Goal: Task Accomplishment & Management: Use online tool/utility

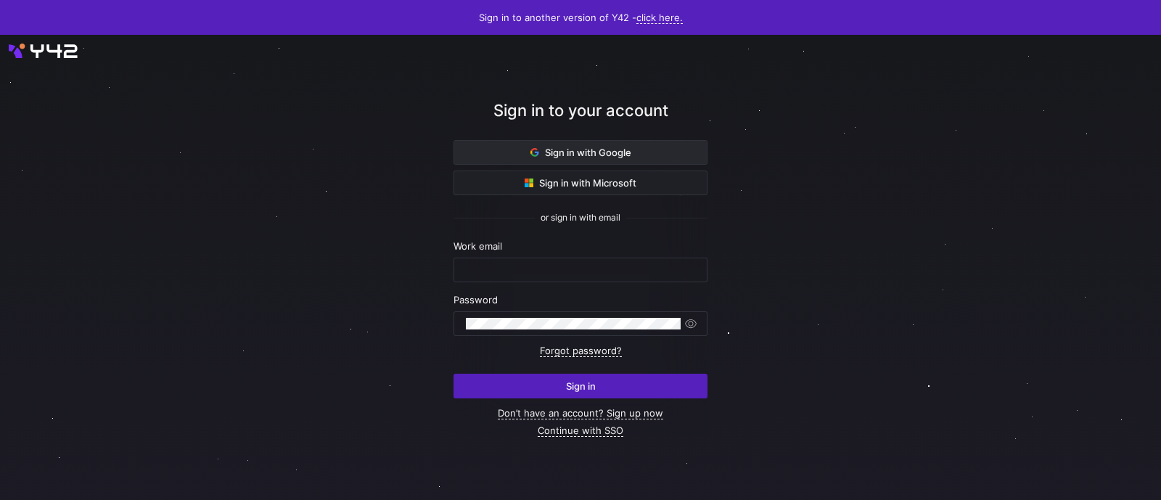
click at [566, 150] on span "Sign in with Google" at bounding box center [580, 153] width 101 height 12
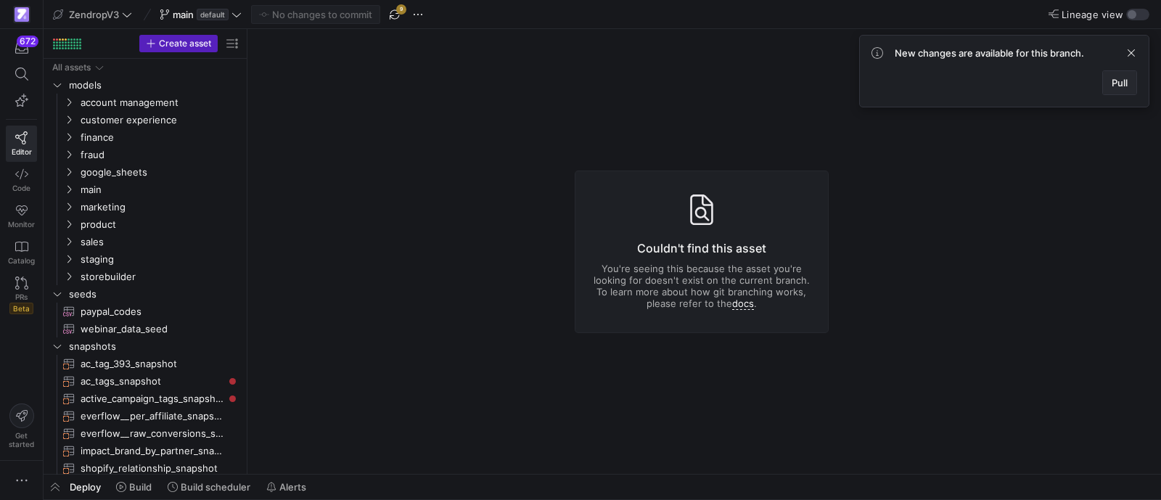
click at [1116, 85] on span "Pull" at bounding box center [1119, 83] width 16 height 12
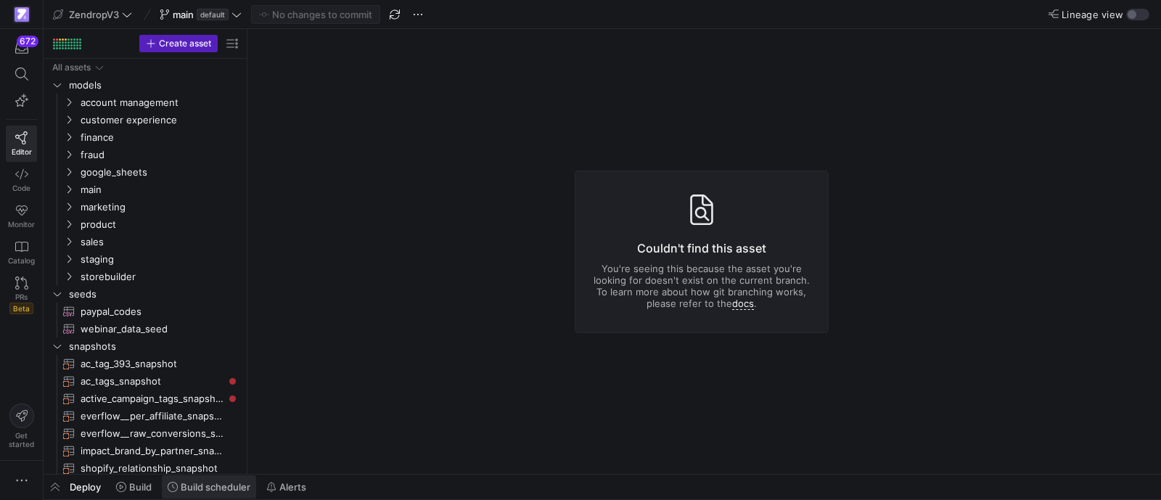
click at [200, 489] on span "Build scheduler" at bounding box center [216, 487] width 70 height 12
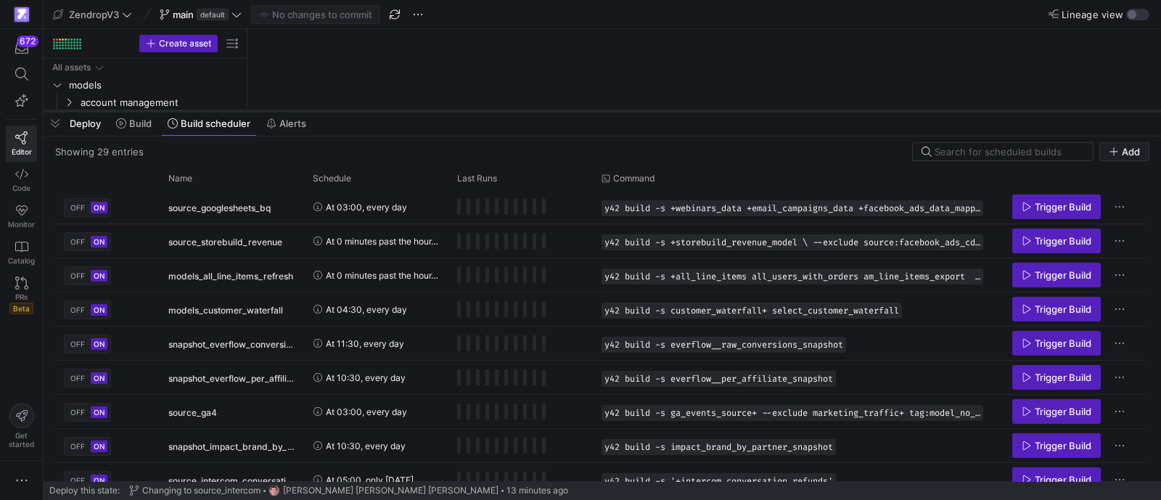
drag, startPoint x: 535, startPoint y: 233, endPoint x: 556, endPoint y: 110, distance: 125.0
click at [556, 110] on div at bounding box center [602, 111] width 1117 height 6
click at [239, 177] on div "Name" at bounding box center [226, 177] width 117 height 15
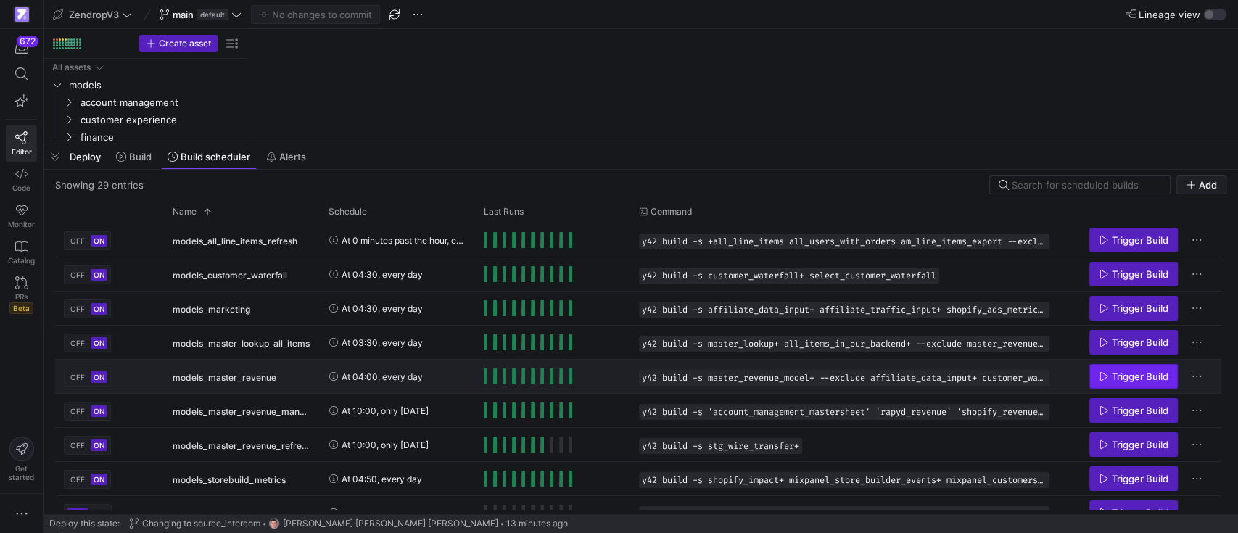
click at [1142, 378] on span "Trigger Build" at bounding box center [1140, 377] width 57 height 12
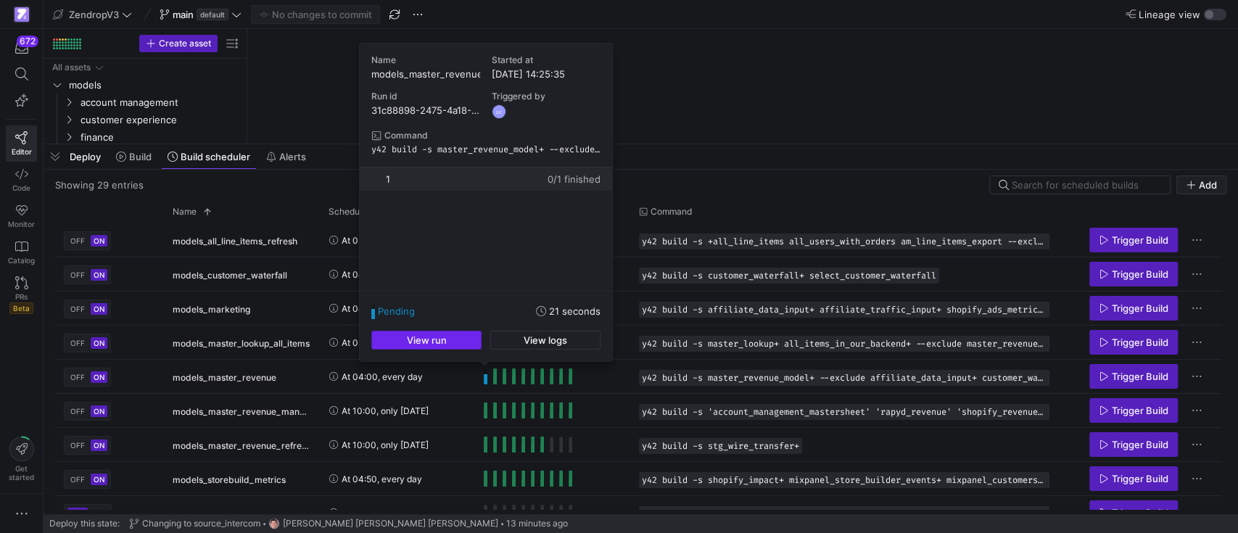
click at [464, 339] on span "button" at bounding box center [426, 339] width 109 height 17
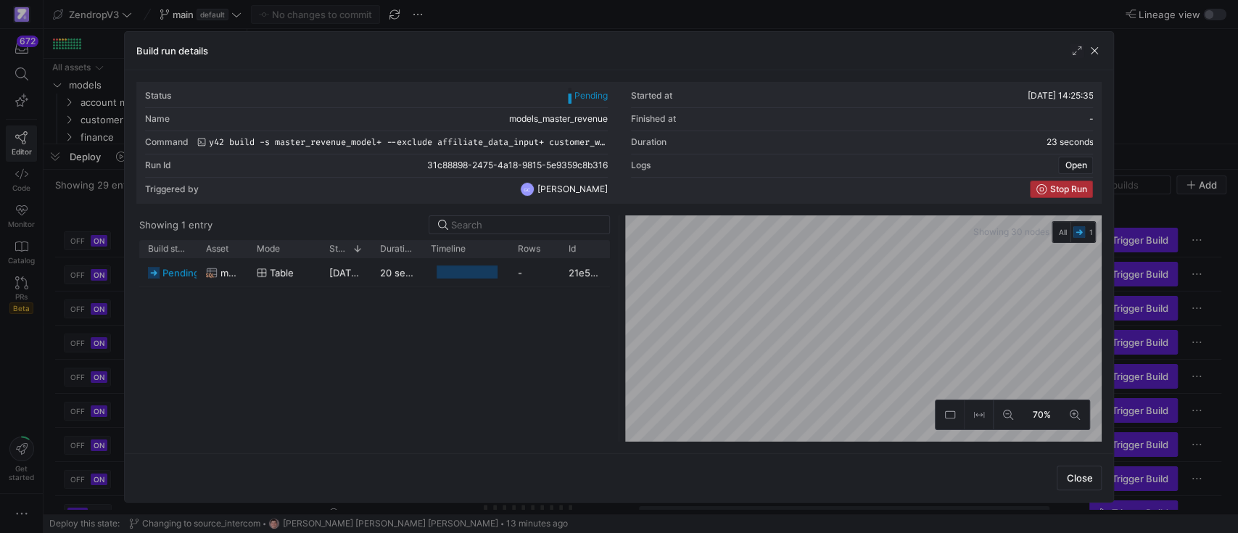
click at [1068, 191] on span "Stop Run" at bounding box center [1068, 189] width 37 height 10
click at [1083, 474] on span "Close" at bounding box center [1079, 478] width 26 height 12
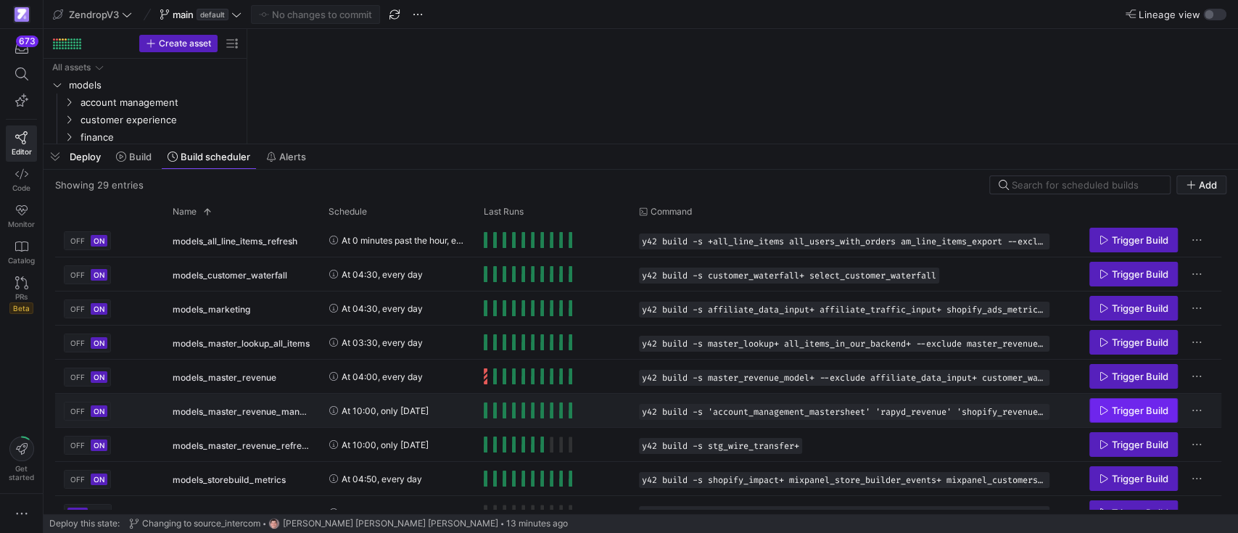
click at [1108, 408] on span "Trigger Build" at bounding box center [1134, 411] width 70 height 12
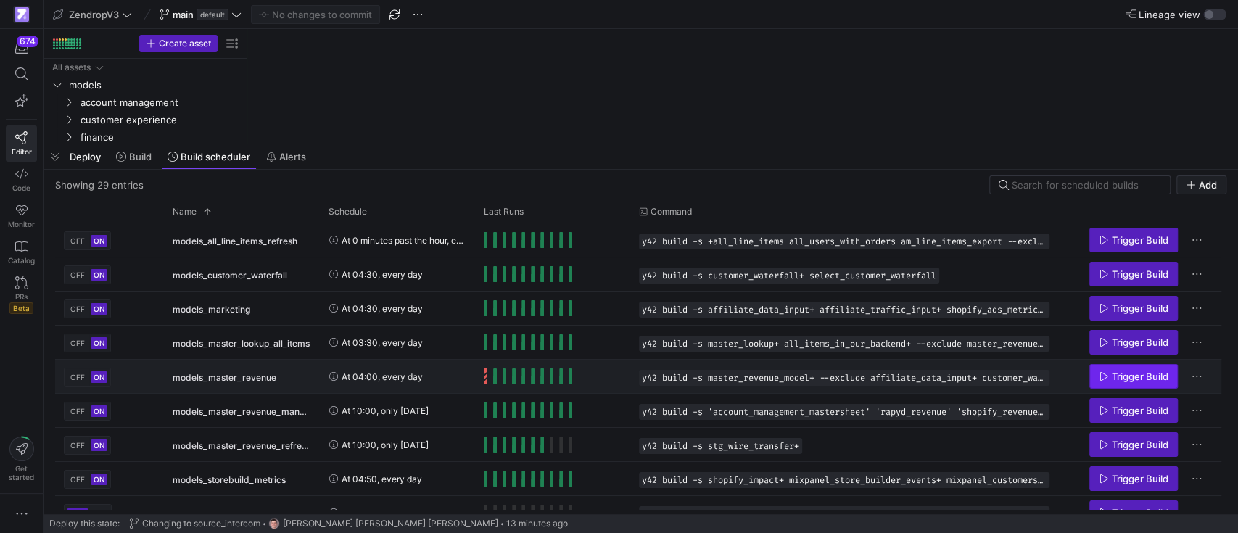
click at [1160, 377] on span "Trigger Build" at bounding box center [1140, 377] width 57 height 12
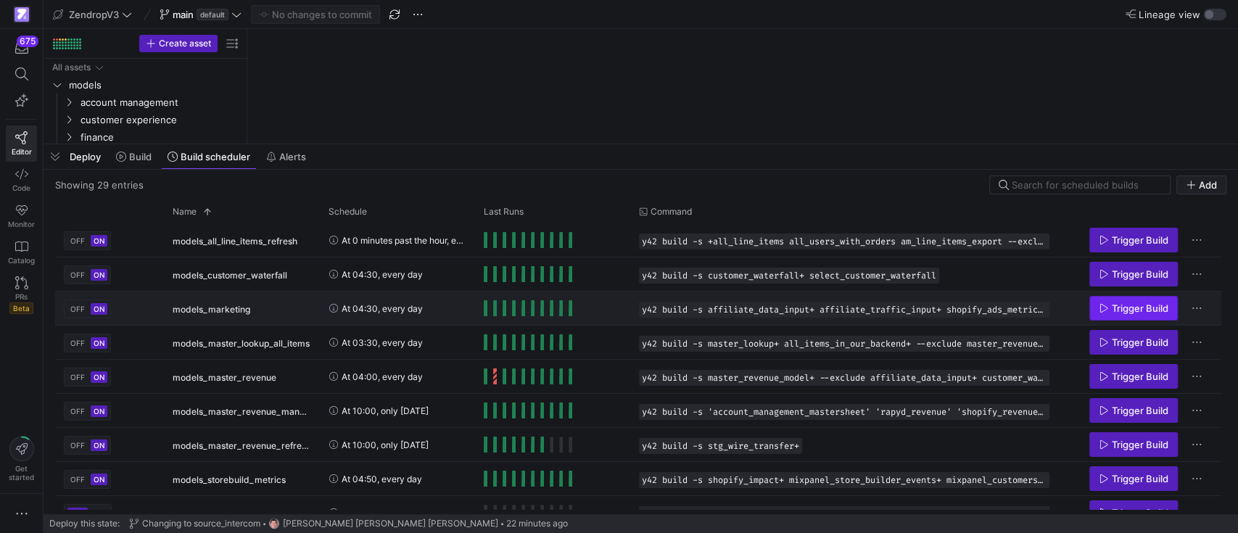
click at [1148, 302] on span "Trigger Build" at bounding box center [1140, 308] width 57 height 12
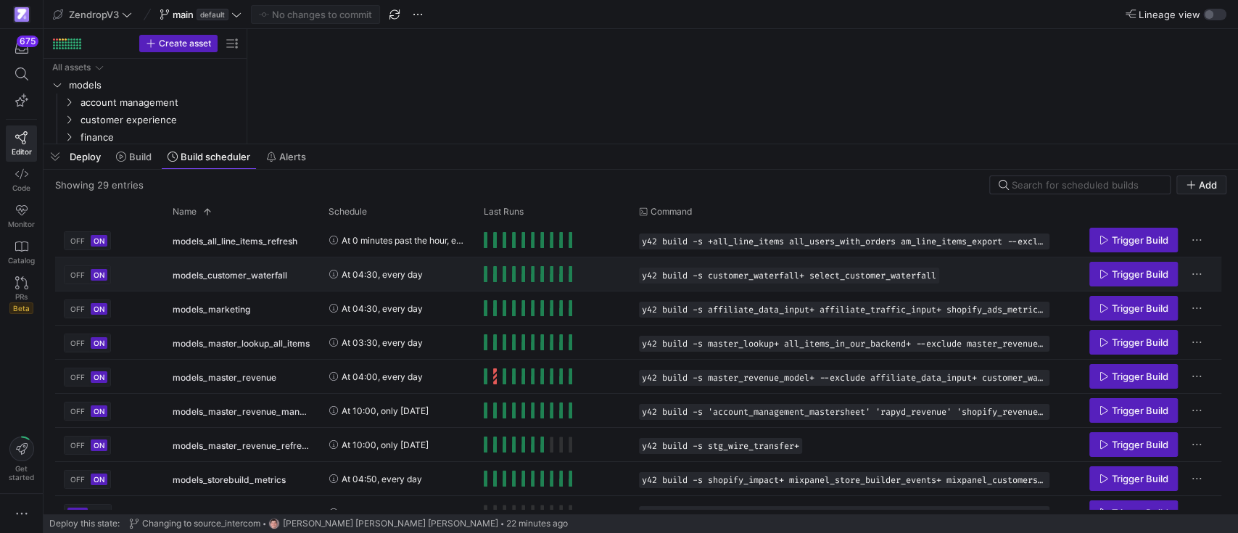
drag, startPoint x: 1137, startPoint y: 344, endPoint x: 1053, endPoint y: 275, distance: 108.8
click at [1124, 273] on span "Trigger Build" at bounding box center [1140, 274] width 57 height 12
